Goal: Task Accomplishment & Management: Complete application form

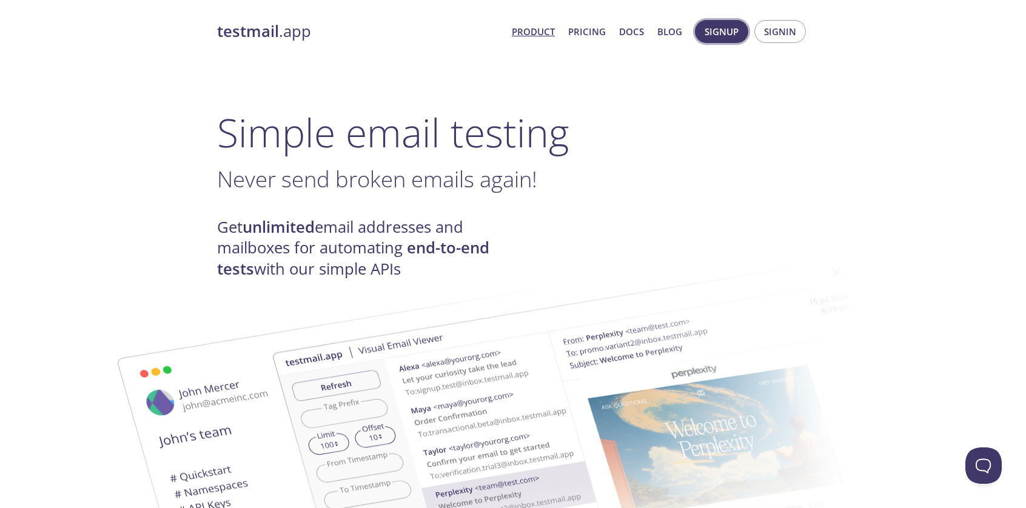
click at [727, 29] on span "Signup" at bounding box center [722, 32] width 34 height 16
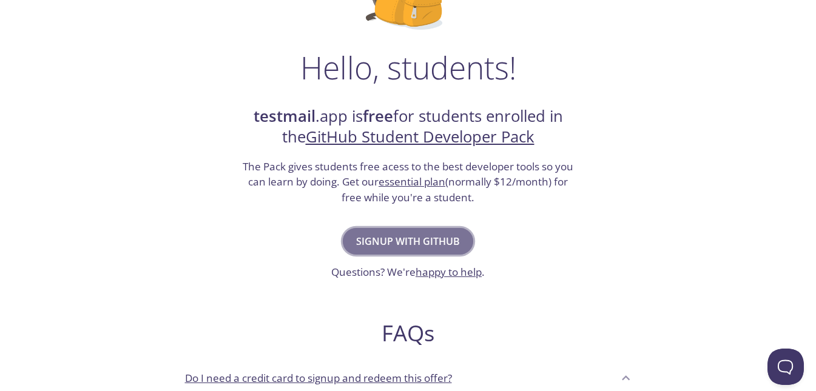
drag, startPoint x: 0, startPoint y: 0, endPoint x: 371, endPoint y: 237, distance: 440.6
click at [371, 237] on span "Signup with GitHub" at bounding box center [408, 241] width 104 height 17
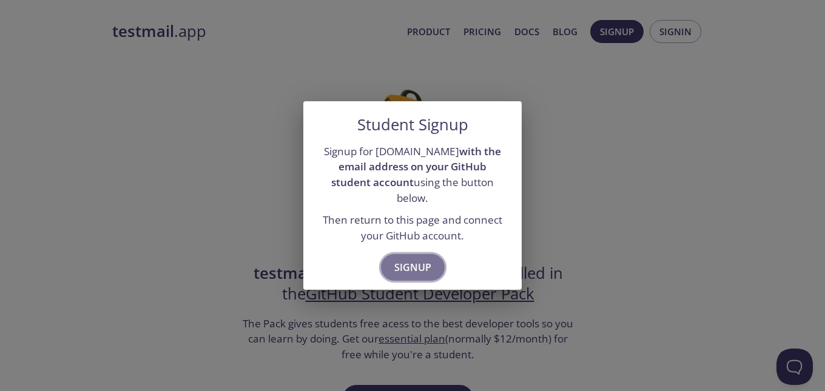
click at [400, 262] on span "Signup" at bounding box center [412, 267] width 37 height 17
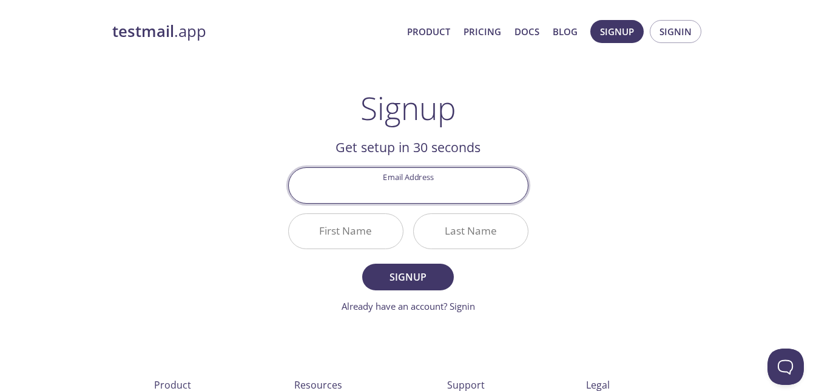
click at [422, 190] on input "Email Address" at bounding box center [408, 185] width 239 height 35
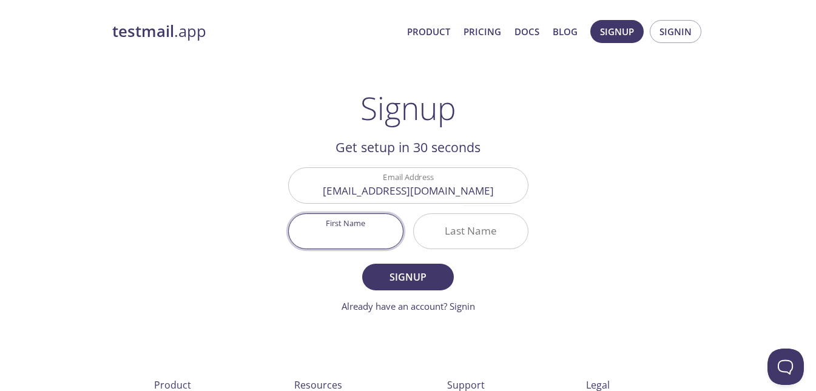
click at [378, 234] on input "First Name" at bounding box center [346, 231] width 114 height 35
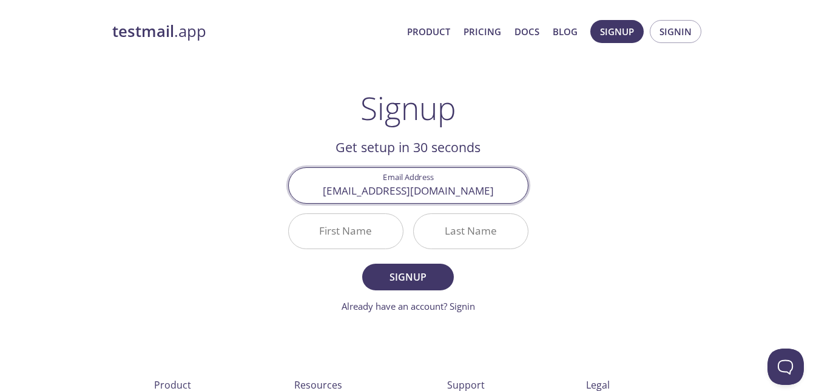
click at [400, 195] on input "[EMAIL_ADDRESS][DOMAIN_NAME]" at bounding box center [408, 185] width 239 height 35
type input "[PERSON_NAME][EMAIL_ADDRESS][DOMAIN_NAME]"
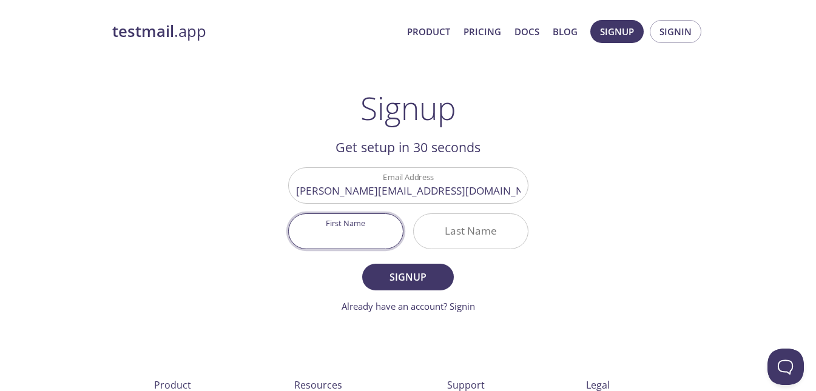
click at [352, 219] on input "First Name" at bounding box center [346, 231] width 114 height 35
type input "[PERSON_NAME]"
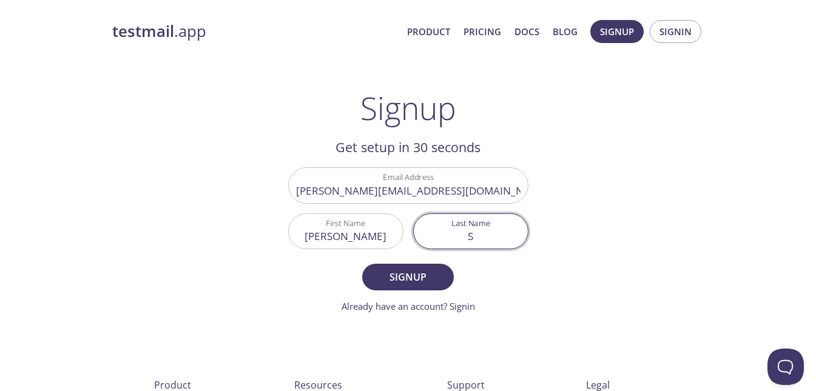
click at [445, 229] on input "S" at bounding box center [471, 231] width 114 height 35
type input "[PERSON_NAME]"
click at [362, 264] on button "Signup" at bounding box center [407, 277] width 91 height 27
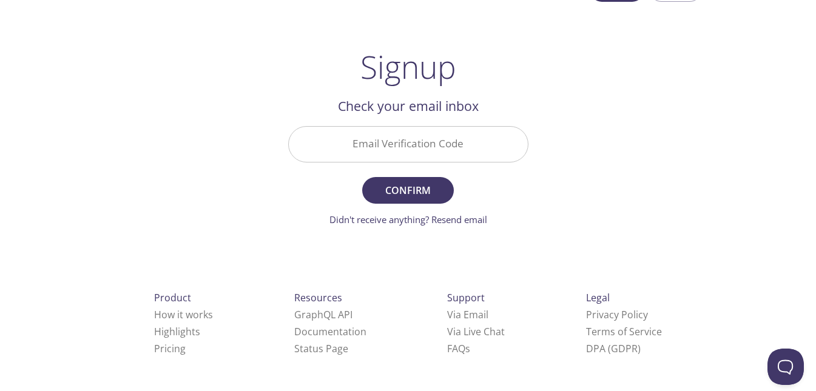
scroll to position [34, 0]
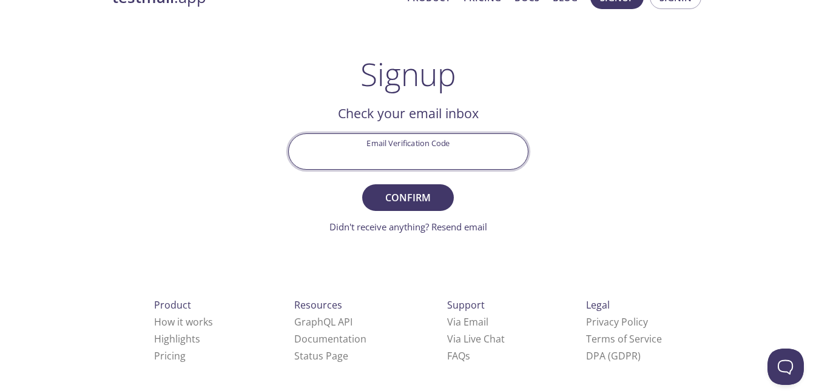
click at [447, 166] on input "Email Verification Code" at bounding box center [408, 151] width 239 height 35
paste input "LEX6ZCC"
type input "LEX6ZCC"
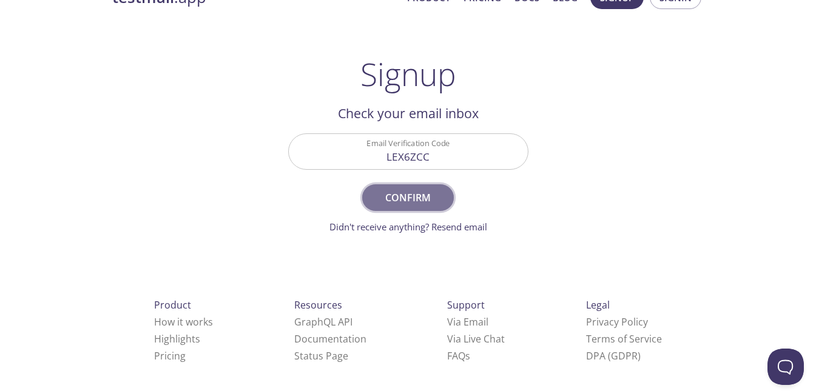
click at [428, 201] on span "Confirm" at bounding box center [408, 197] width 64 height 17
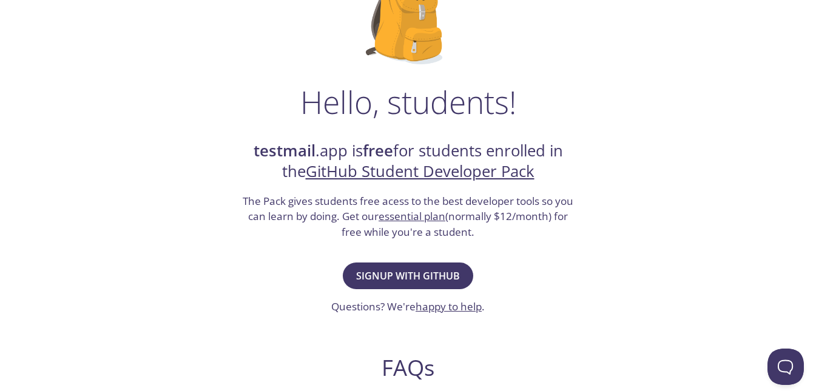
scroll to position [123, 0]
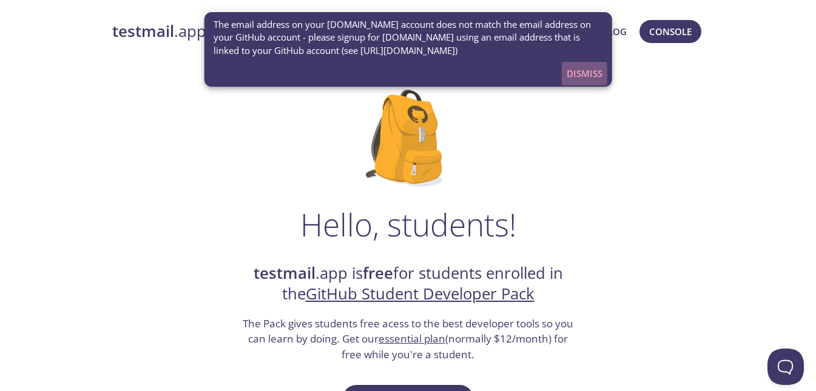
click at [596, 73] on span "Dismiss" at bounding box center [585, 74] width 36 height 16
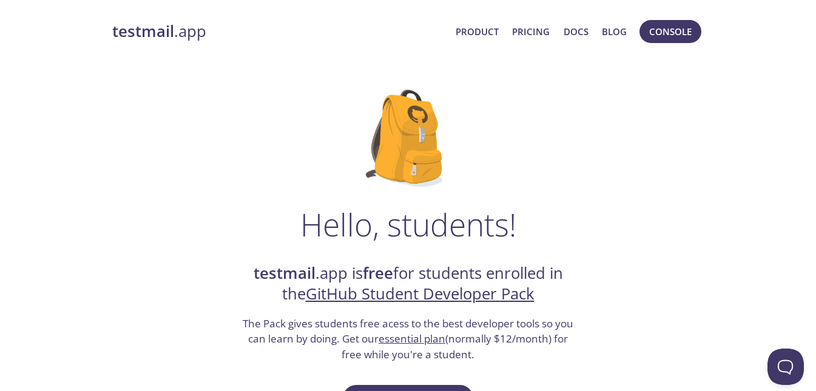
click at [190, 33] on link "testmail .app" at bounding box center [279, 31] width 334 height 21
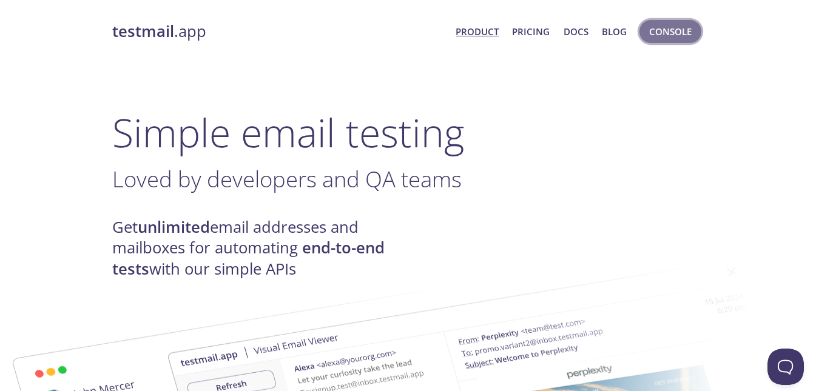
click at [695, 32] on button "Console" at bounding box center [670, 31] width 62 height 23
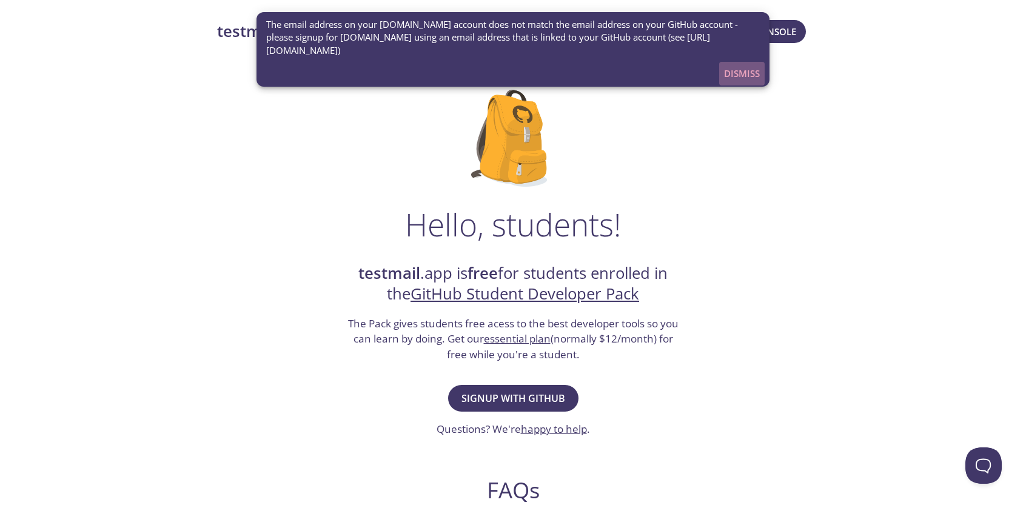
click at [733, 77] on span "Dismiss" at bounding box center [742, 74] width 36 height 16
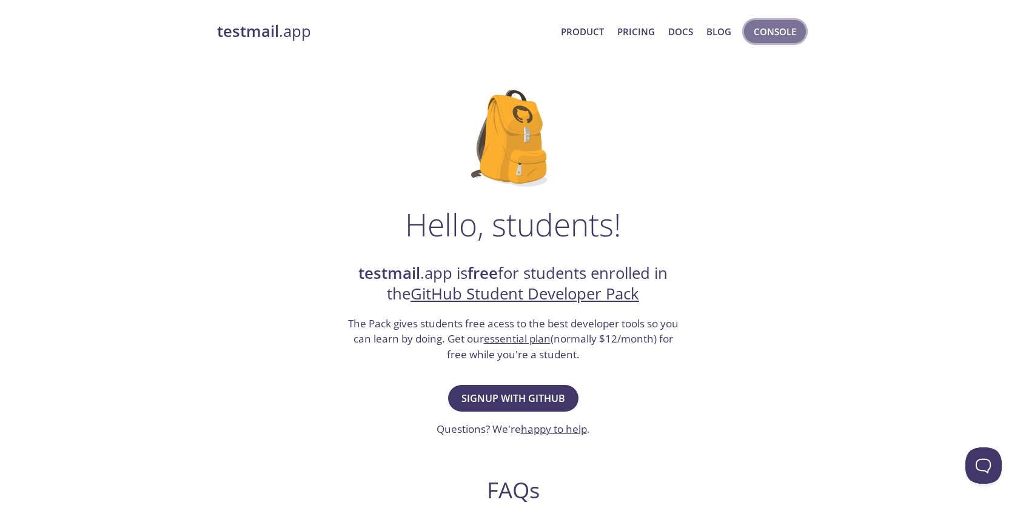
click at [758, 30] on span "Console" at bounding box center [775, 32] width 42 height 16
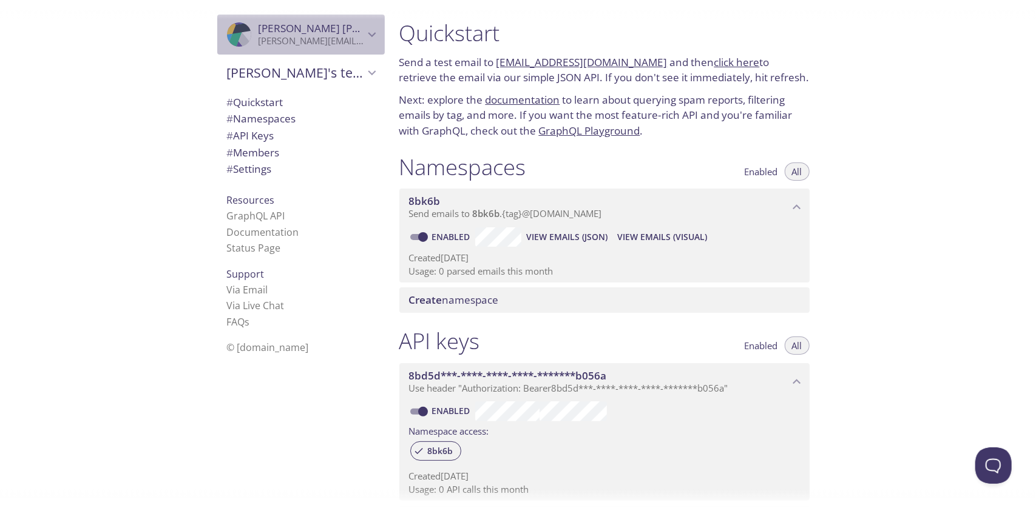
click at [291, 53] on div ".cls-1 { fill: #6d5ca8; } .cls-2 { fill: #3fc191; } .cls-3 { fill: #3b4752; } .…" at bounding box center [300, 35] width 167 height 40
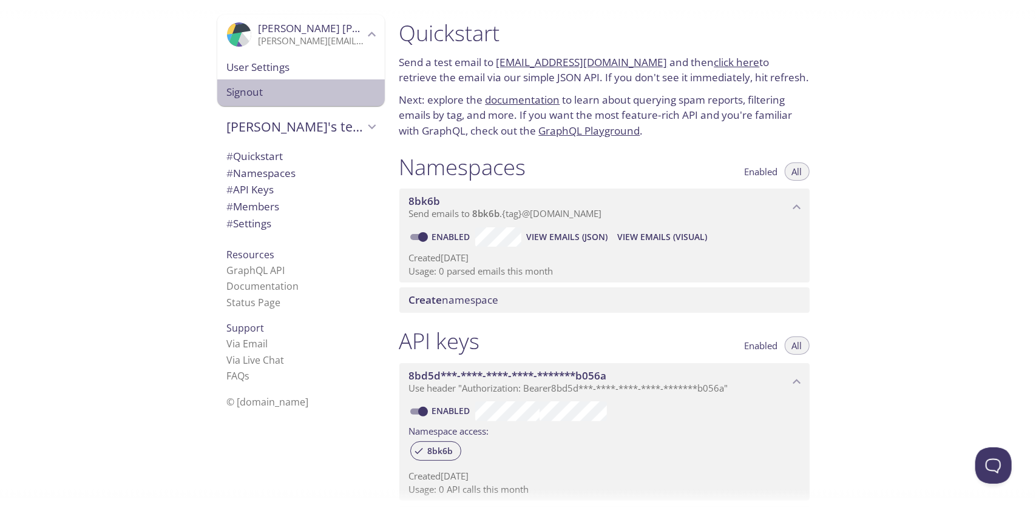
click at [261, 89] on span "Signout" at bounding box center [301, 92] width 148 height 16
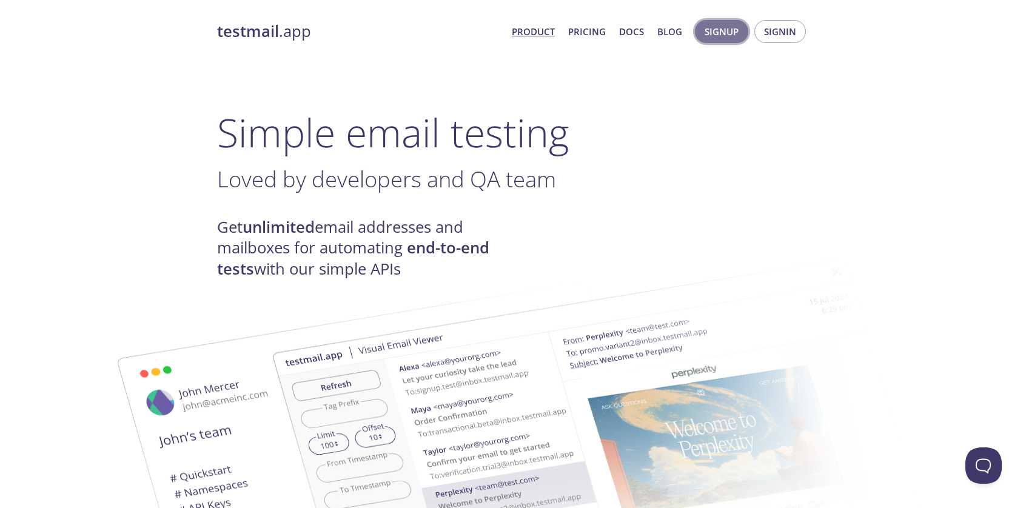
click at [724, 31] on span "Signup" at bounding box center [722, 32] width 34 height 16
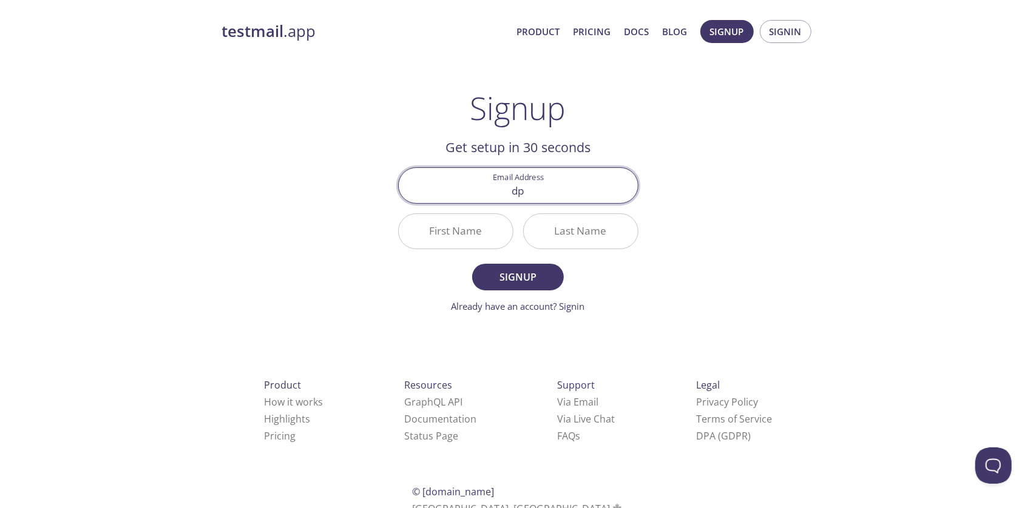
type input "[EMAIL_ADDRESS][DOMAIN_NAME]"
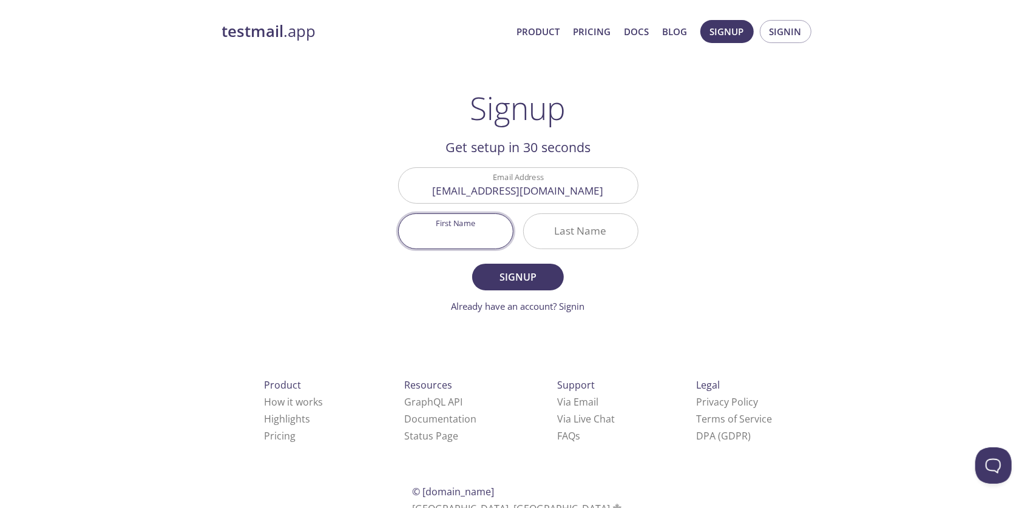
click at [459, 239] on input "First Name" at bounding box center [456, 231] width 114 height 35
type input "[PERSON_NAME]"
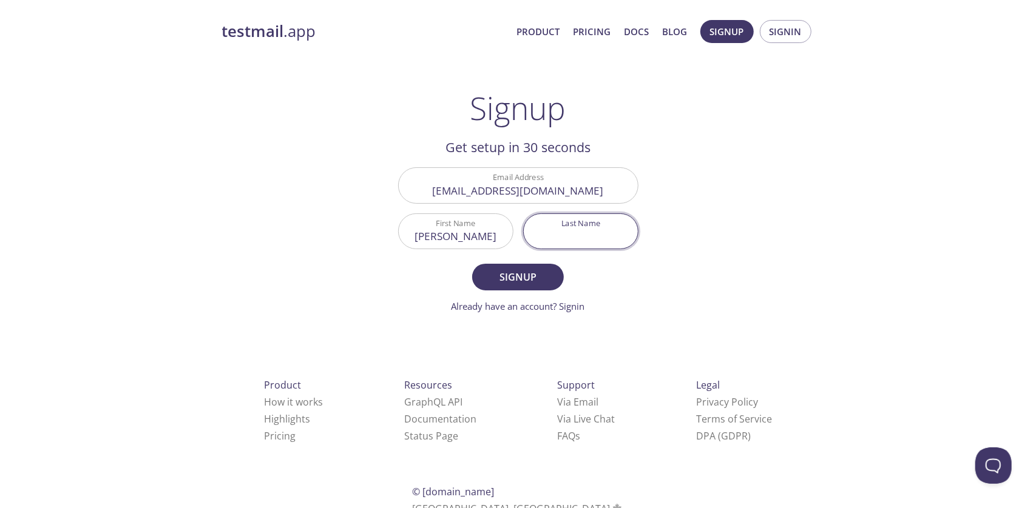
click at [573, 232] on input "Last Name" at bounding box center [581, 231] width 114 height 35
type input "[PERSON_NAME]"
click at [524, 281] on span "Signup" at bounding box center [517, 277] width 64 height 17
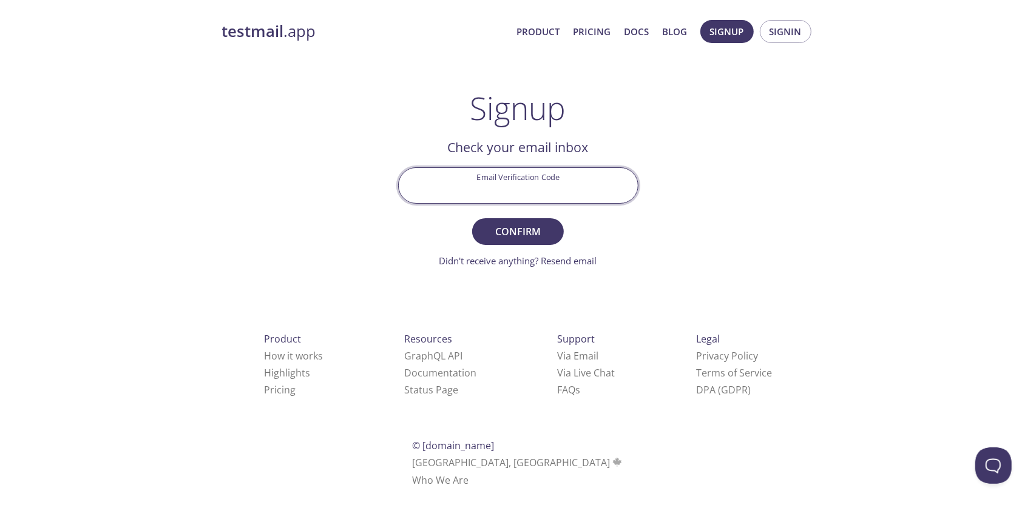
click at [541, 190] on input "Email Verification Code" at bounding box center [518, 185] width 239 height 35
paste input "HLQYA3M"
type input "HLQYA3M"
click at [532, 232] on span "Confirm" at bounding box center [517, 231] width 64 height 17
